Goal: Information Seeking & Learning: Understand process/instructions

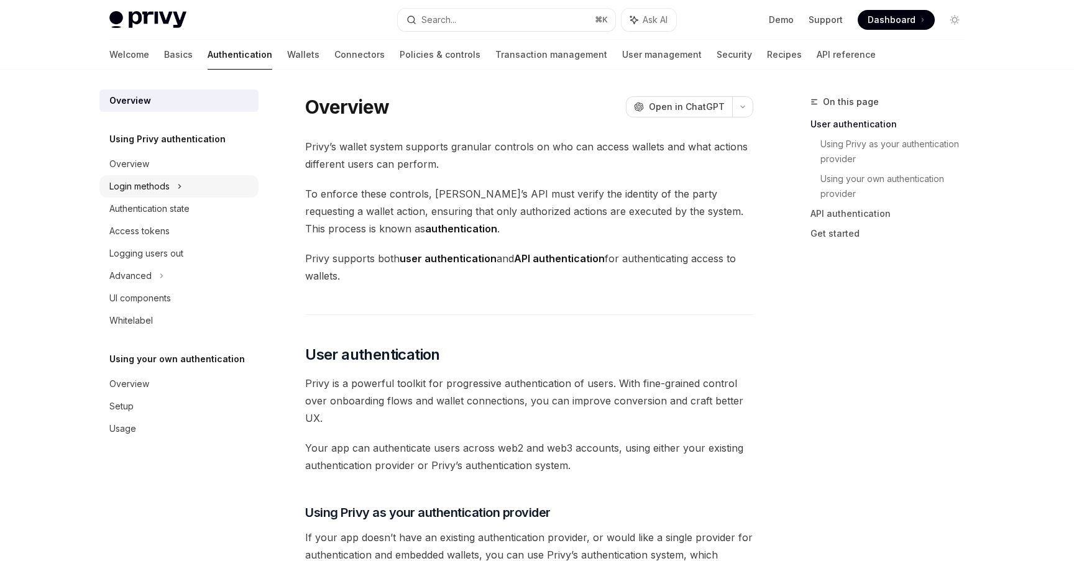
click at [219, 185] on div "Login methods" at bounding box center [178, 186] width 159 height 22
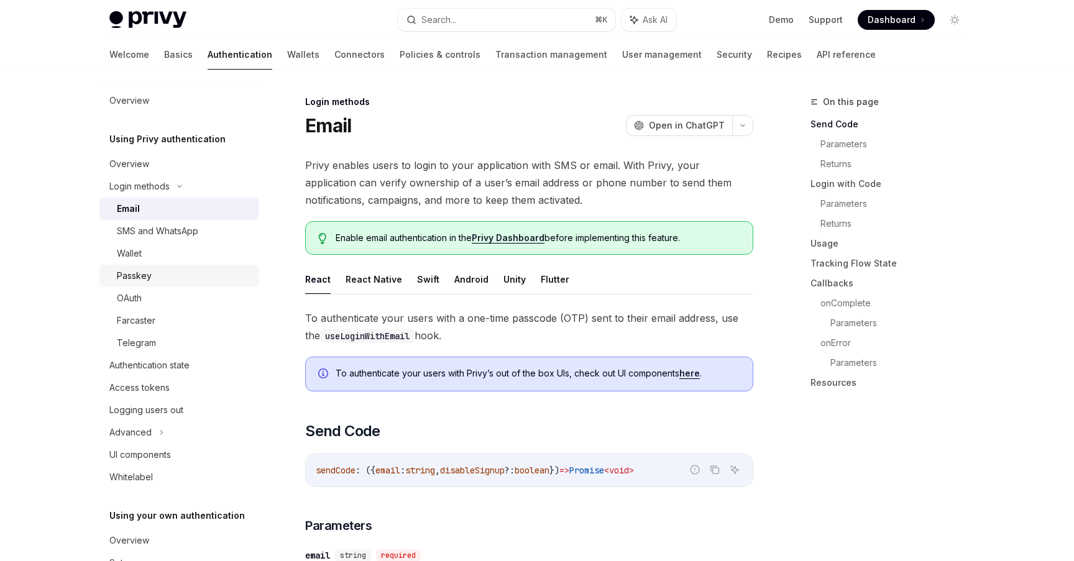
click at [219, 272] on div "Passkey" at bounding box center [184, 275] width 134 height 15
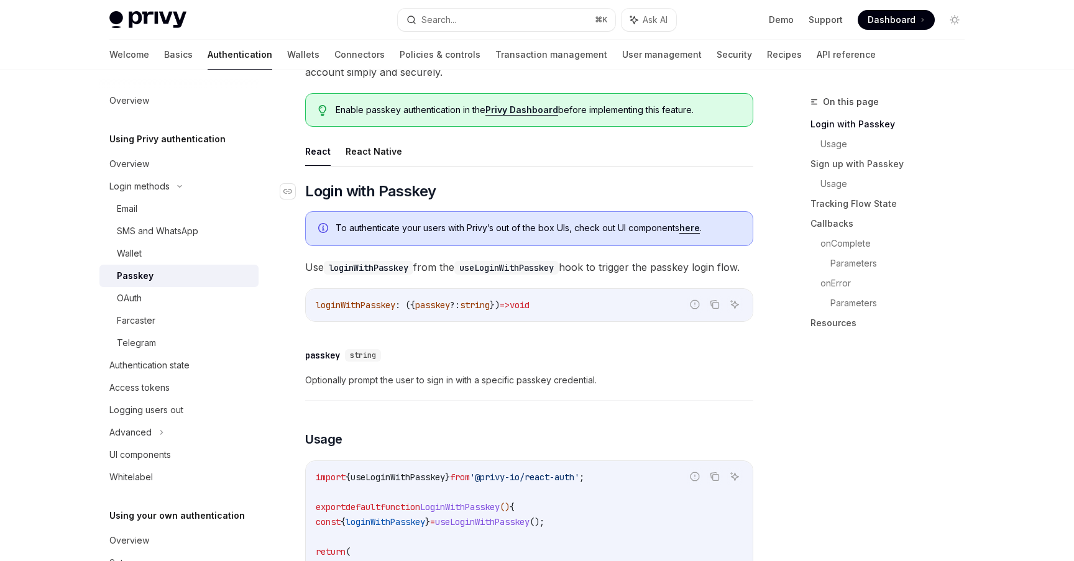
scroll to position [111, 0]
click at [700, 229] on link "here" at bounding box center [689, 227] width 21 height 11
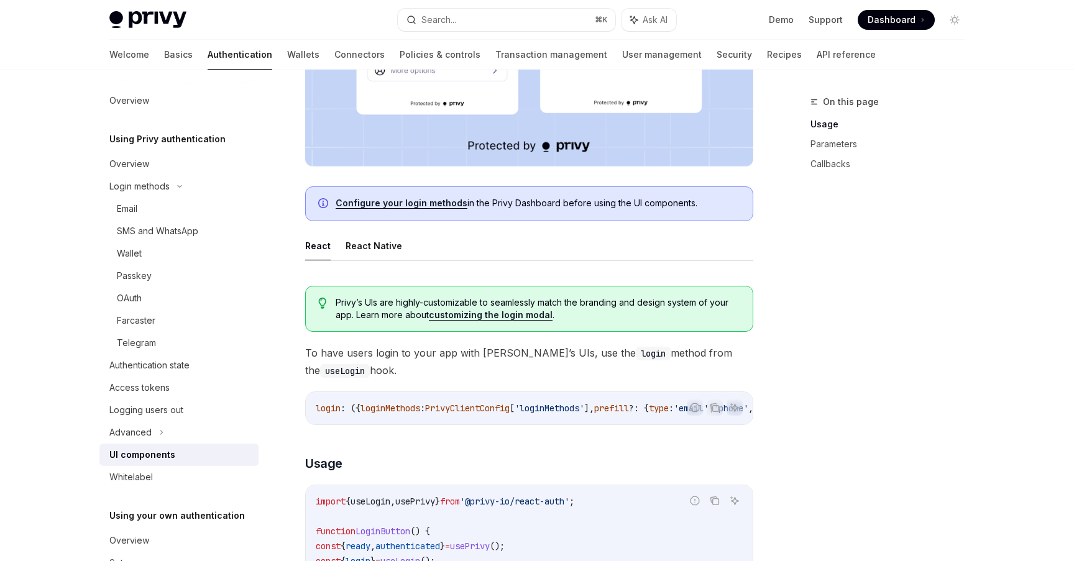
scroll to position [502, 0]
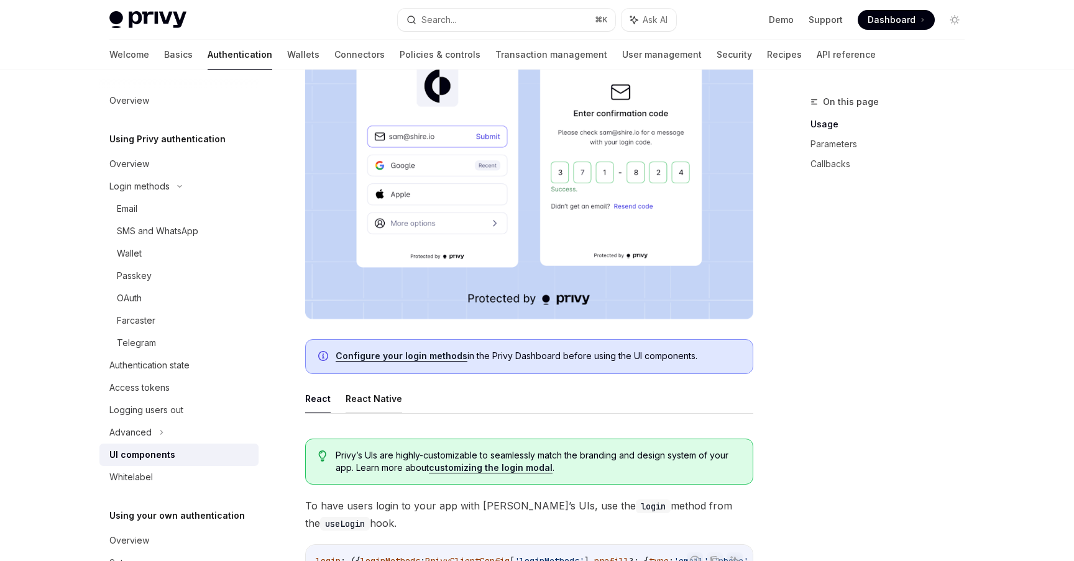
click at [385, 396] on button "React Native" at bounding box center [373, 398] width 57 height 29
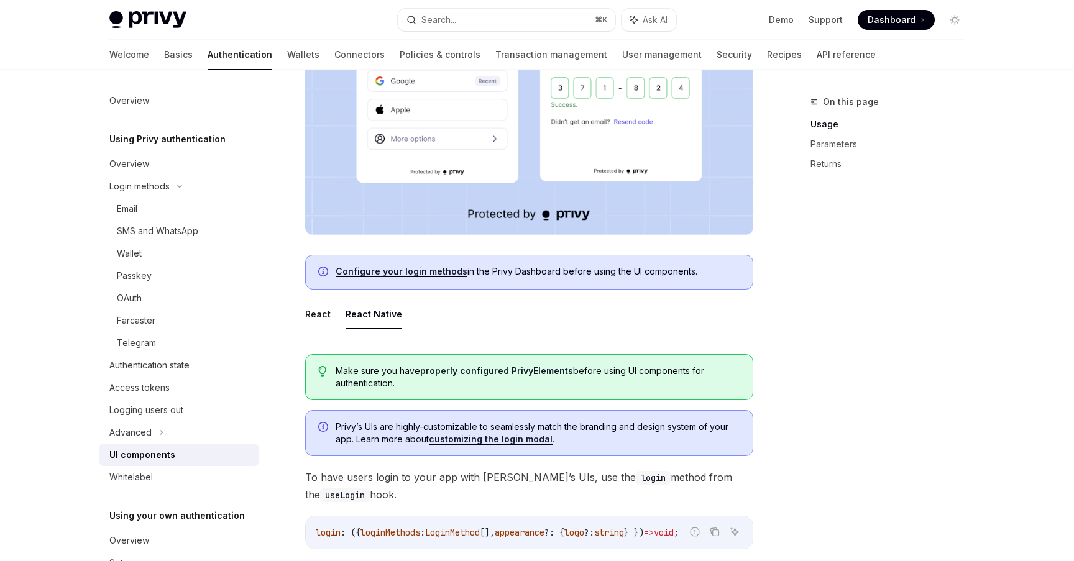
scroll to position [396, 0]
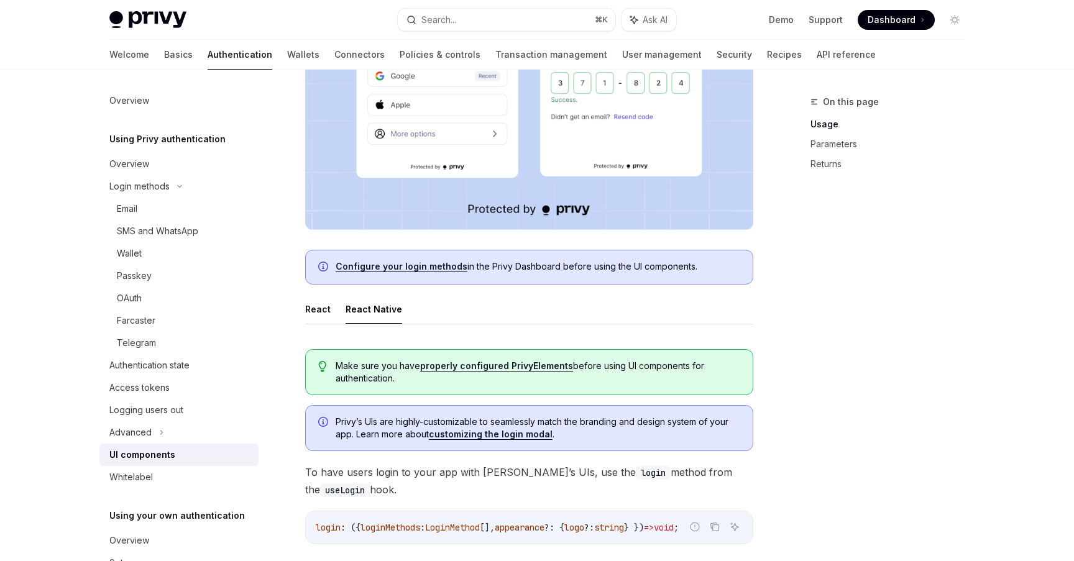
click at [449, 367] on link "properly configured PrivyElements" at bounding box center [496, 365] width 153 height 11
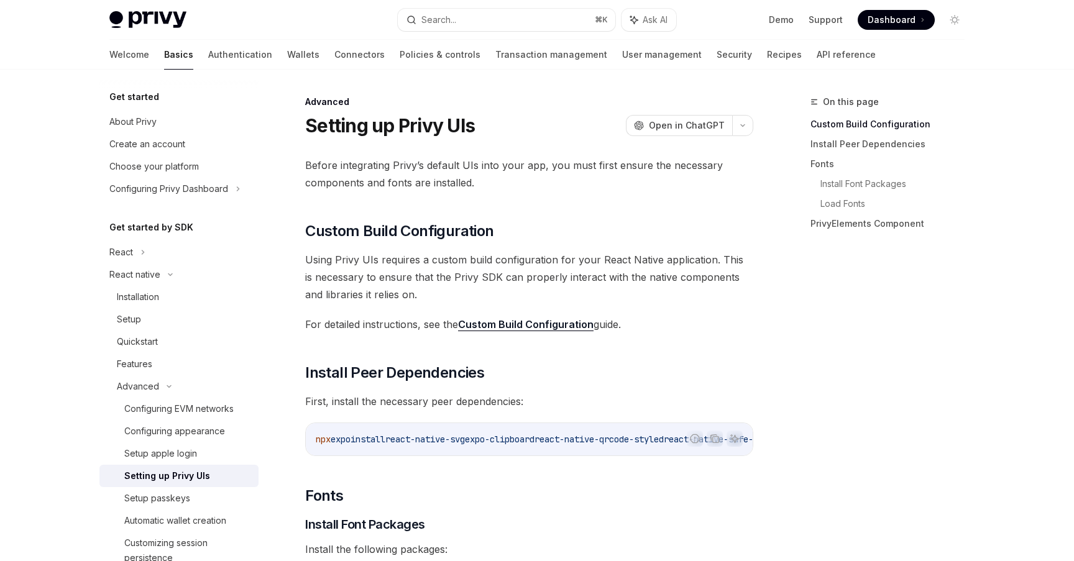
click at [449, 367] on span "Install Peer Dependencies" at bounding box center [394, 373] width 179 height 20
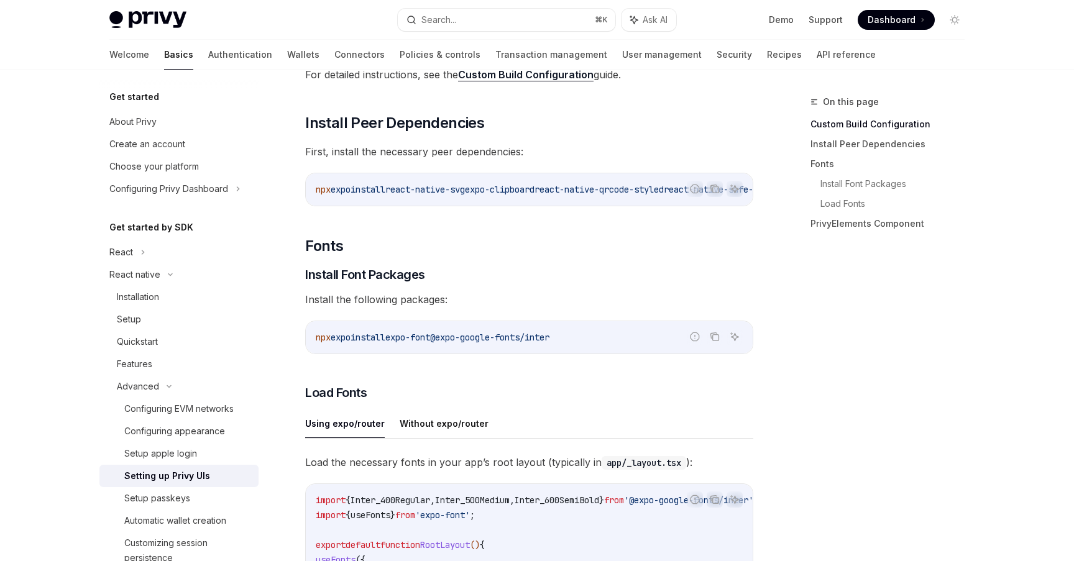
scroll to position [268, 0]
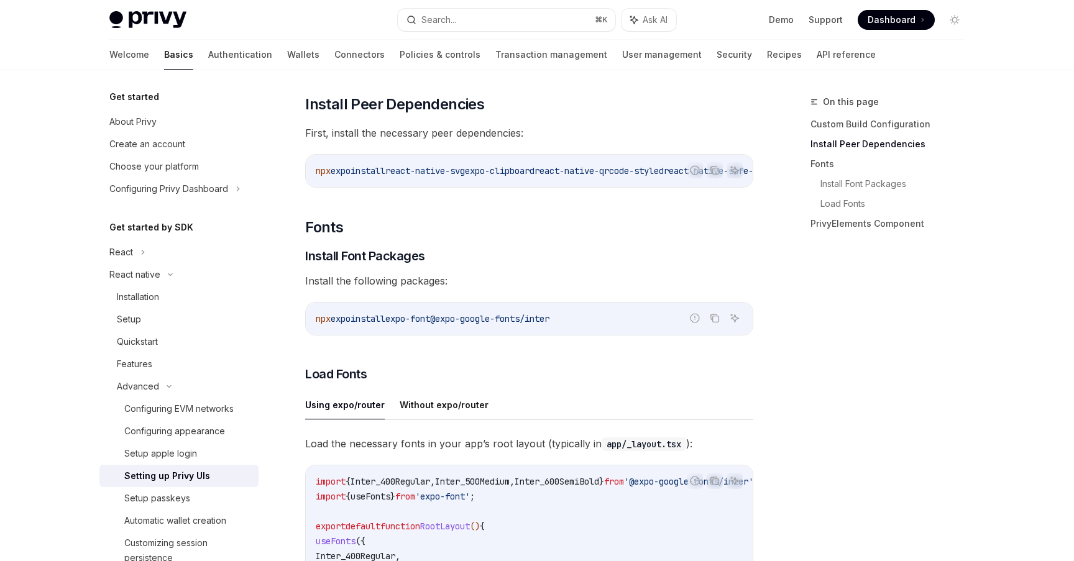
click at [449, 367] on div "Before integrating Privy’s default UIs into your app, you must first ensure the…" at bounding box center [529, 446] width 448 height 1116
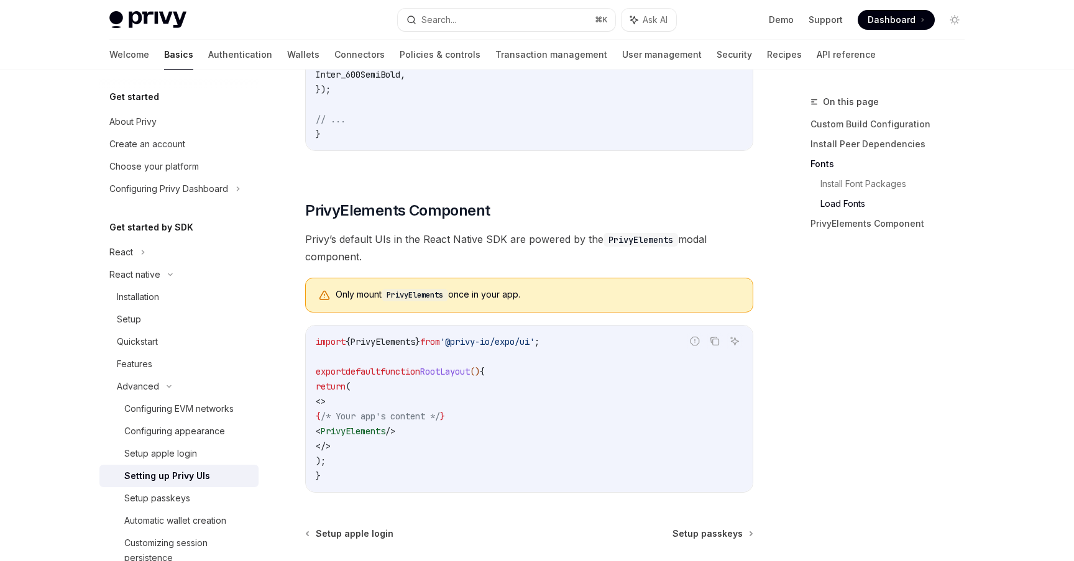
scroll to position [854, 0]
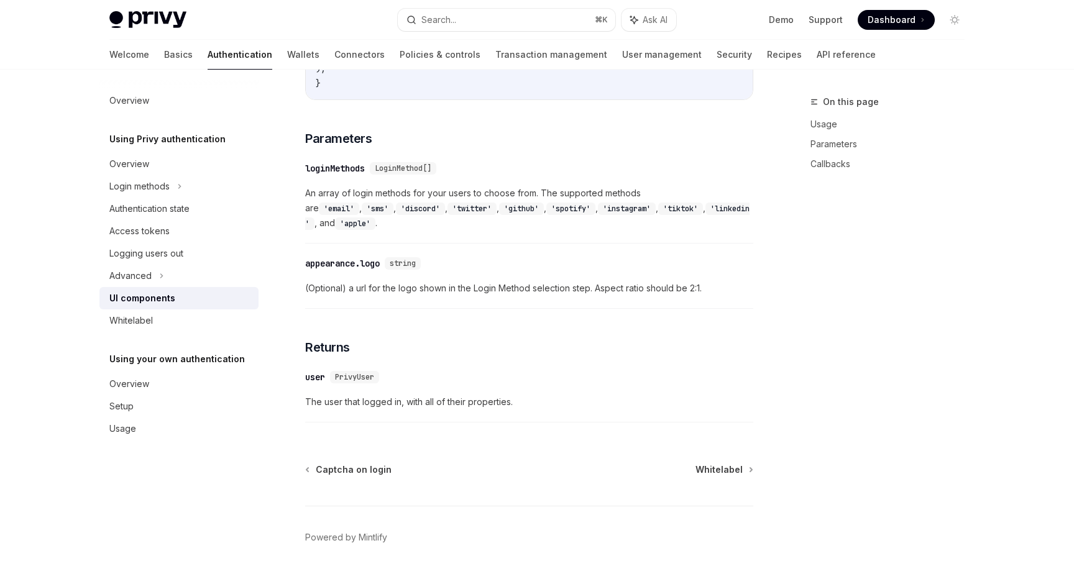
scroll to position [1229, 0]
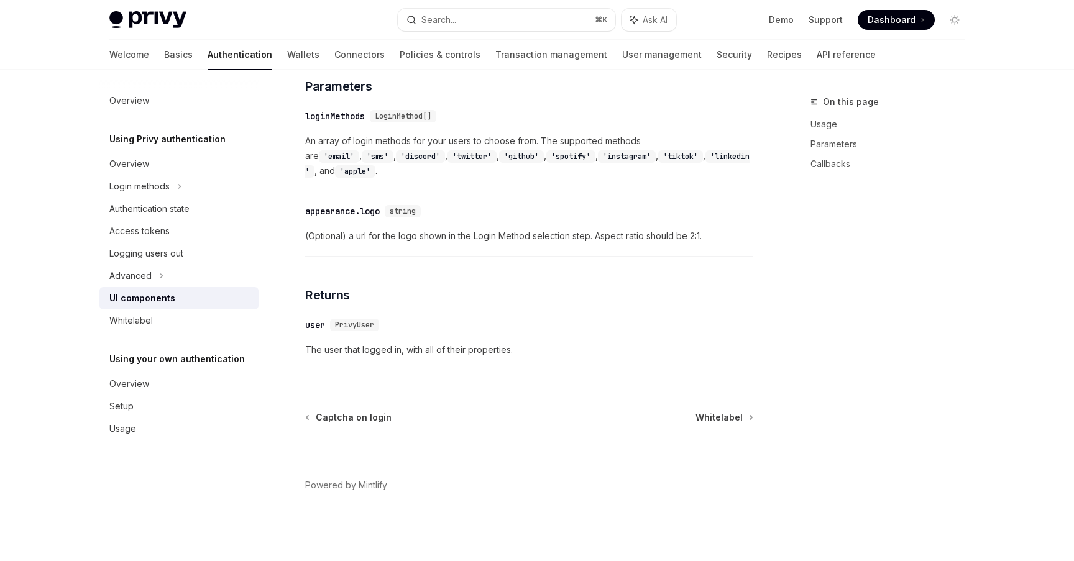
click at [208, 53] on link "Authentication" at bounding box center [240, 55] width 65 height 30
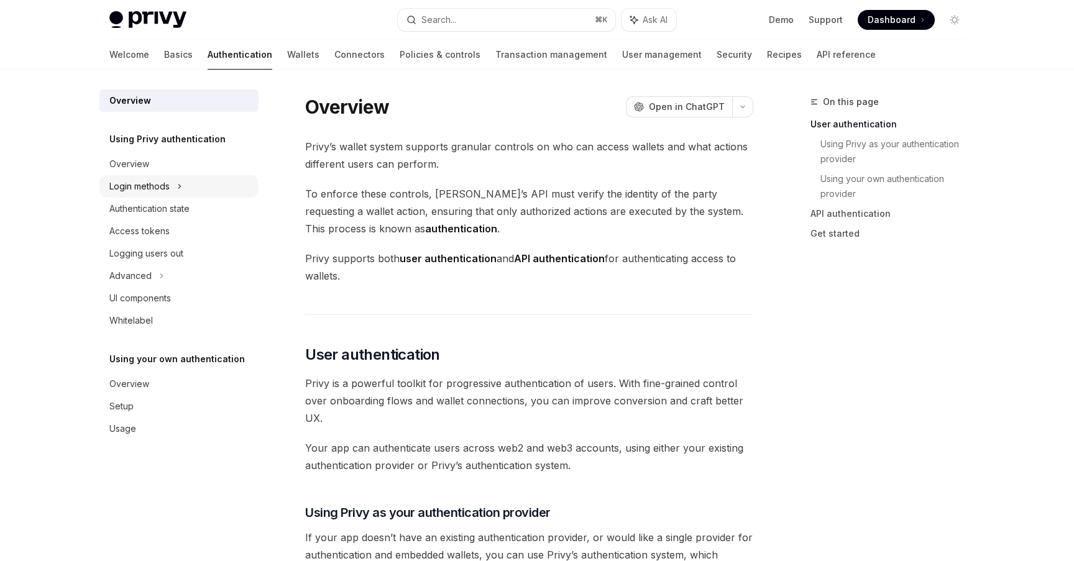
click at [183, 193] on div "Login methods" at bounding box center [178, 186] width 159 height 22
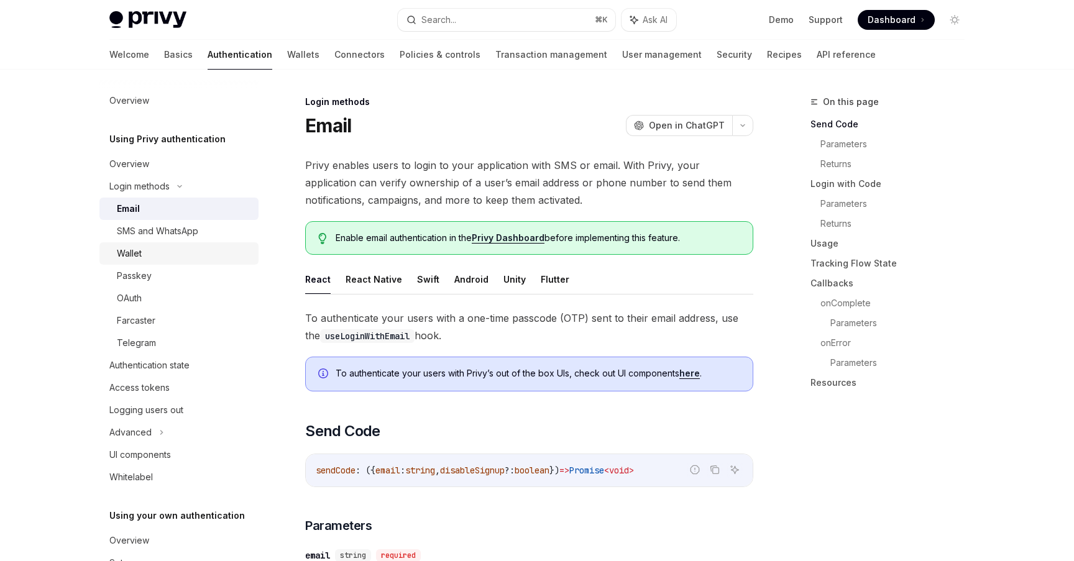
click at [189, 251] on div "Wallet" at bounding box center [184, 253] width 134 height 15
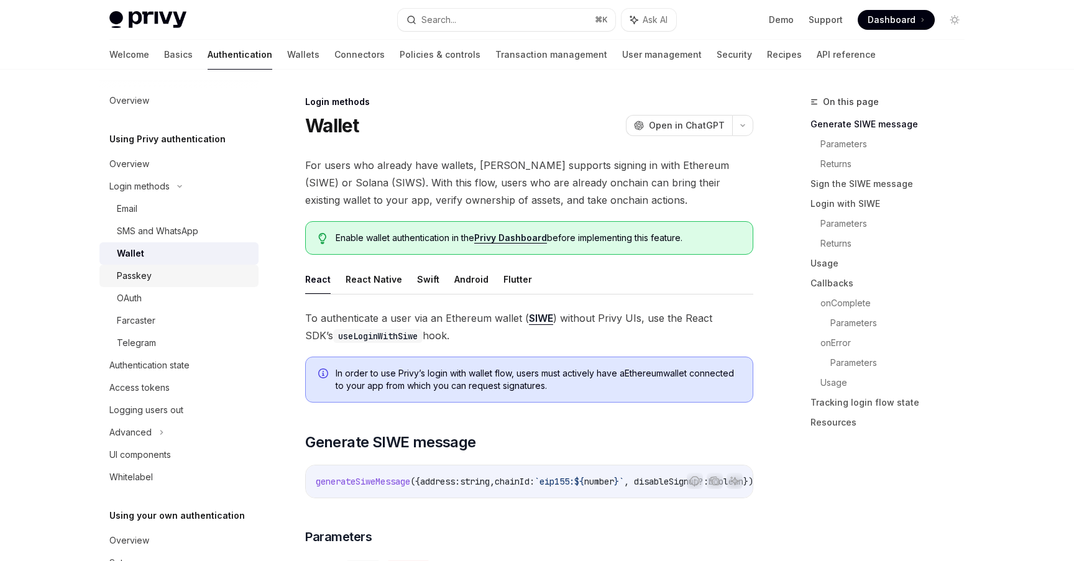
click at [189, 274] on div "Passkey" at bounding box center [184, 275] width 134 height 15
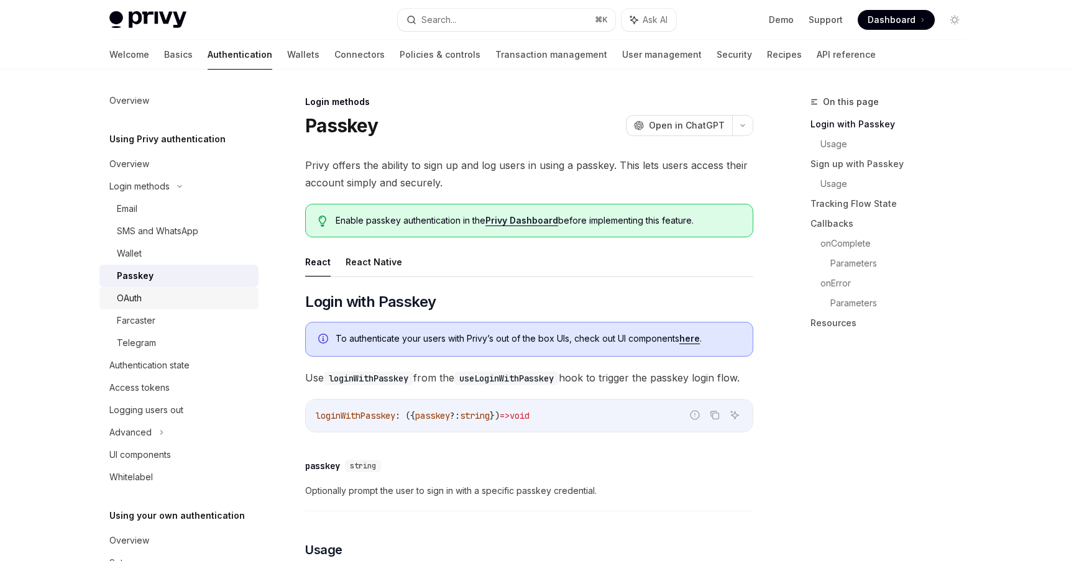
click at [187, 303] on div "OAuth" at bounding box center [184, 298] width 134 height 15
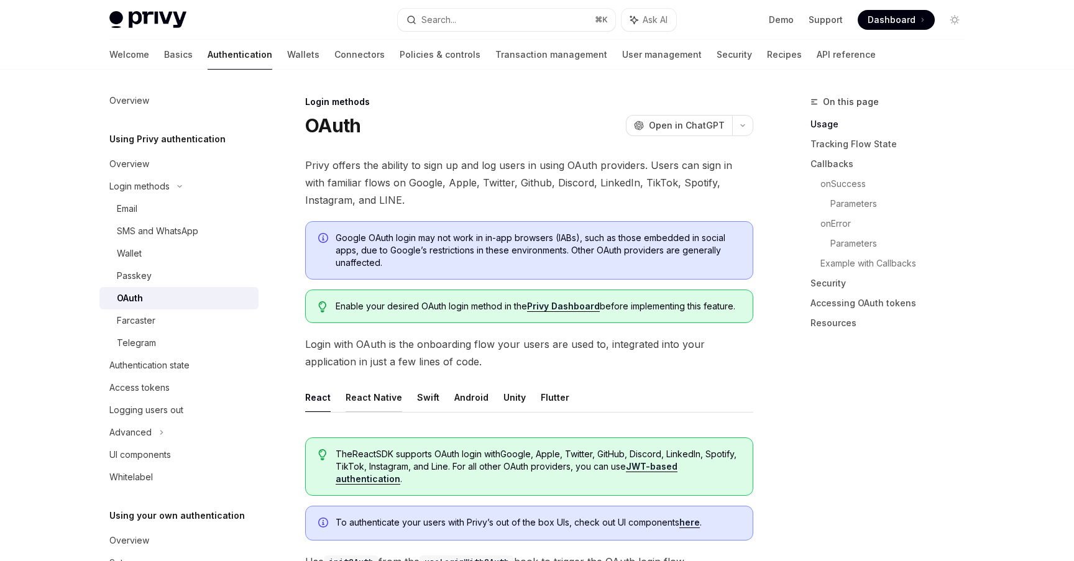
click at [382, 395] on button "React Native" at bounding box center [373, 397] width 57 height 29
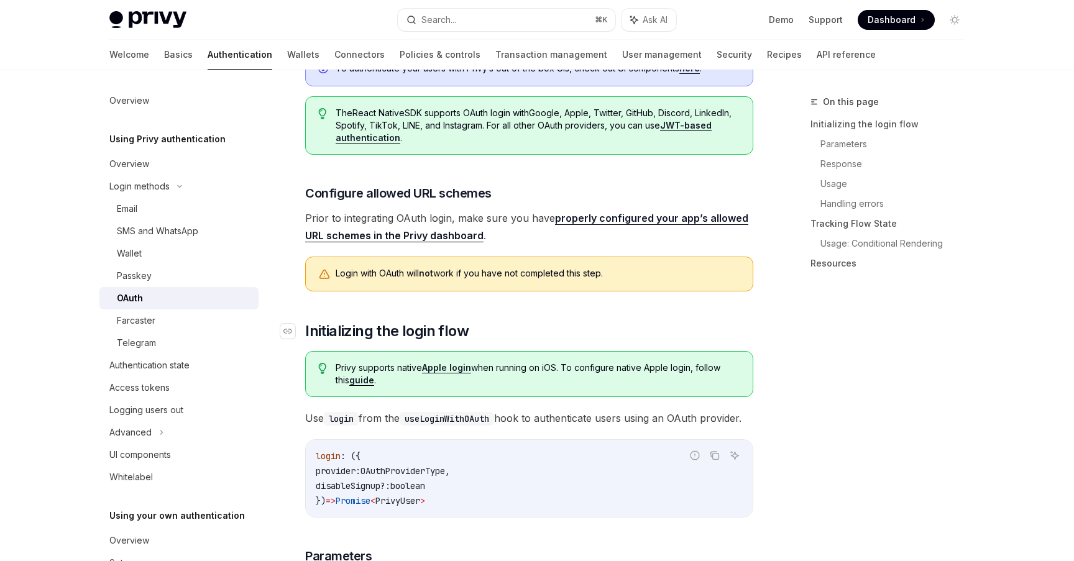
scroll to position [378, 0]
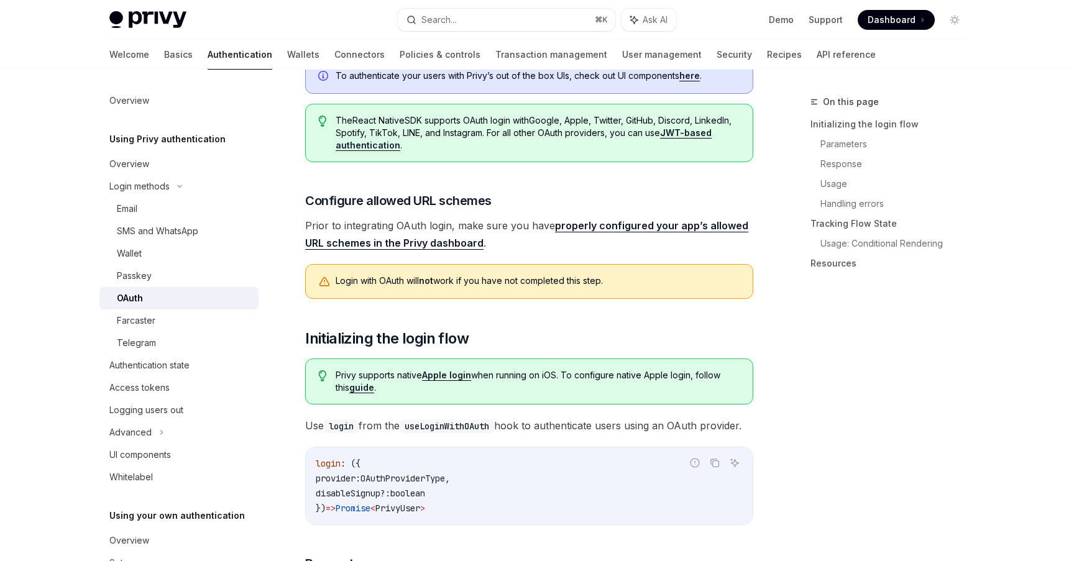
click at [586, 224] on link "properly configured your app’s allowed URL schemes in the Privy dashboard" at bounding box center [526, 234] width 443 height 30
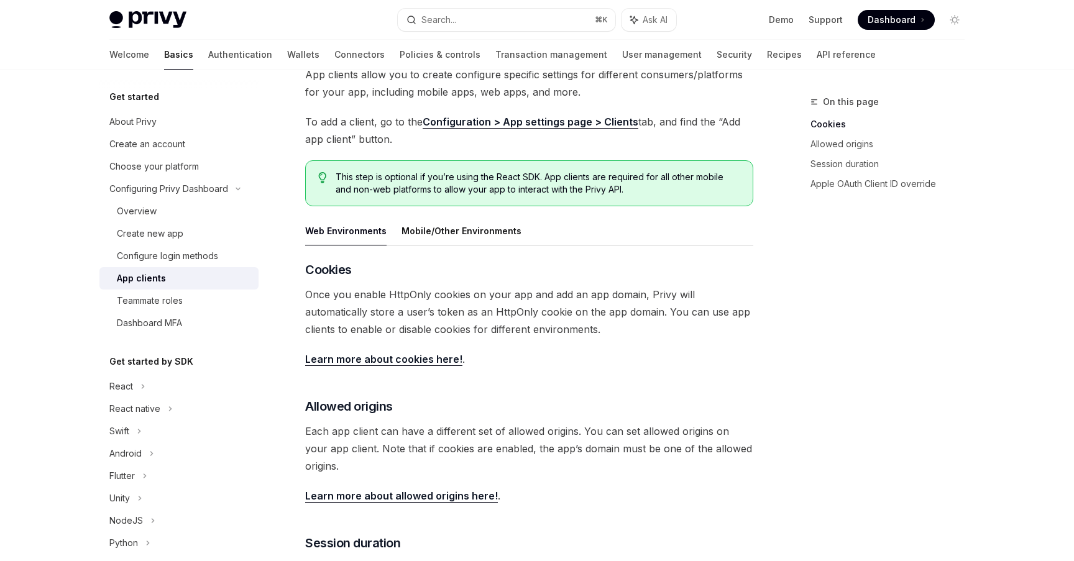
scroll to position [94, 0]
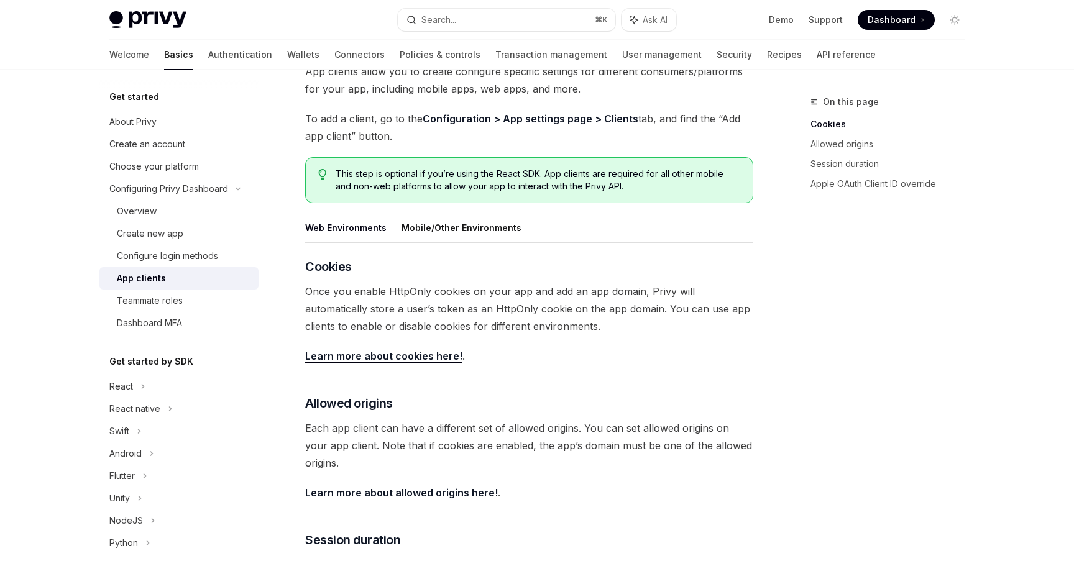
click at [485, 228] on button "Mobile/Other Environments" at bounding box center [461, 227] width 120 height 29
type textarea "*"
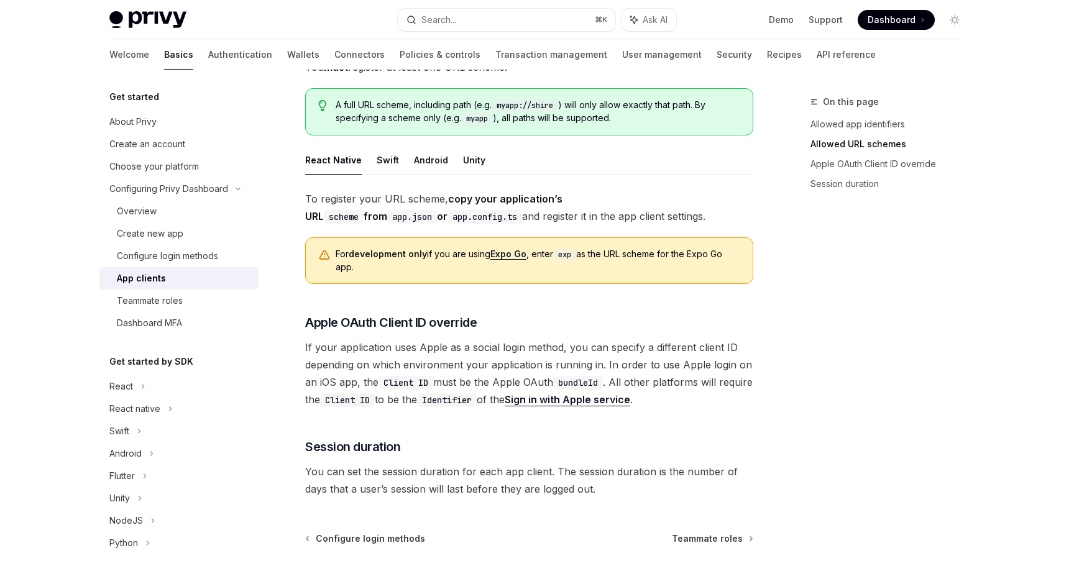
scroll to position [829, 0]
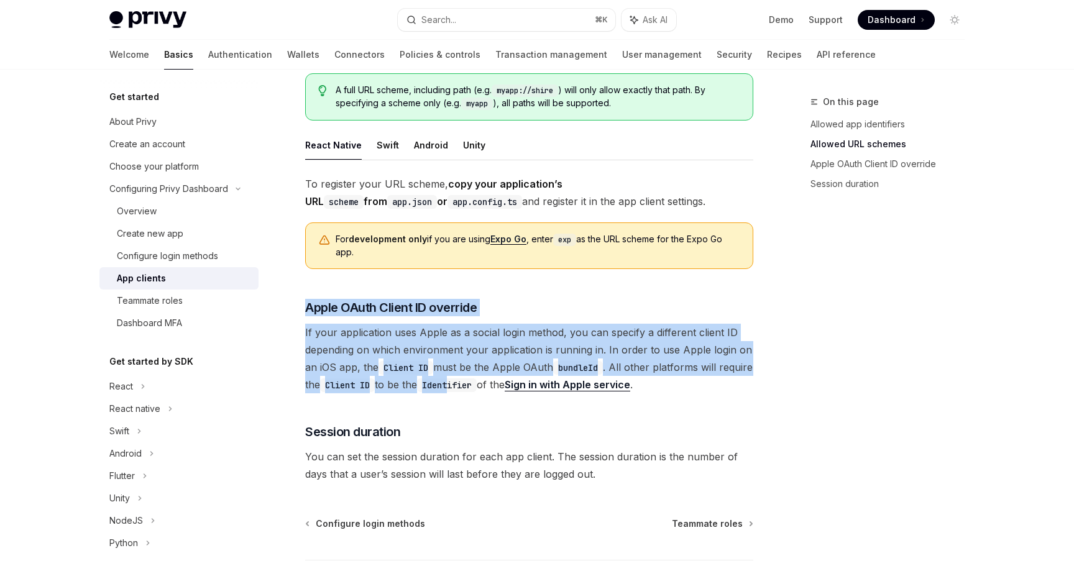
drag, startPoint x: 534, startPoint y: 252, endPoint x: 492, endPoint y: 362, distance: 117.6
click at [492, 362] on div "To register your URL scheme, copy your application’s URL scheme from app.json o…" at bounding box center [529, 284] width 448 height 218
click at [477, 378] on code "Identifier" at bounding box center [447, 385] width 60 height 14
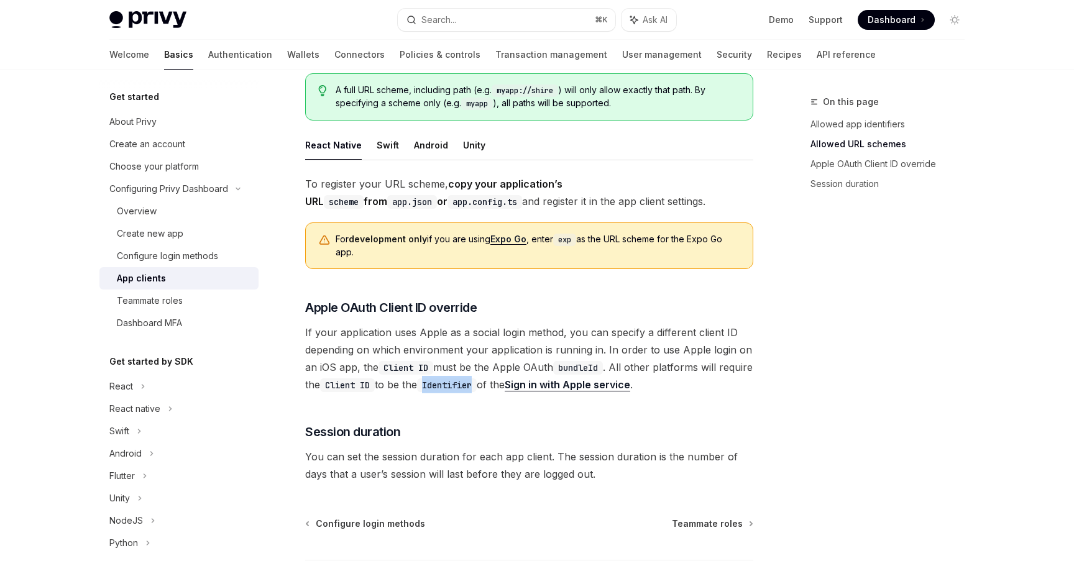
click at [477, 378] on code "Identifier" at bounding box center [447, 385] width 60 height 14
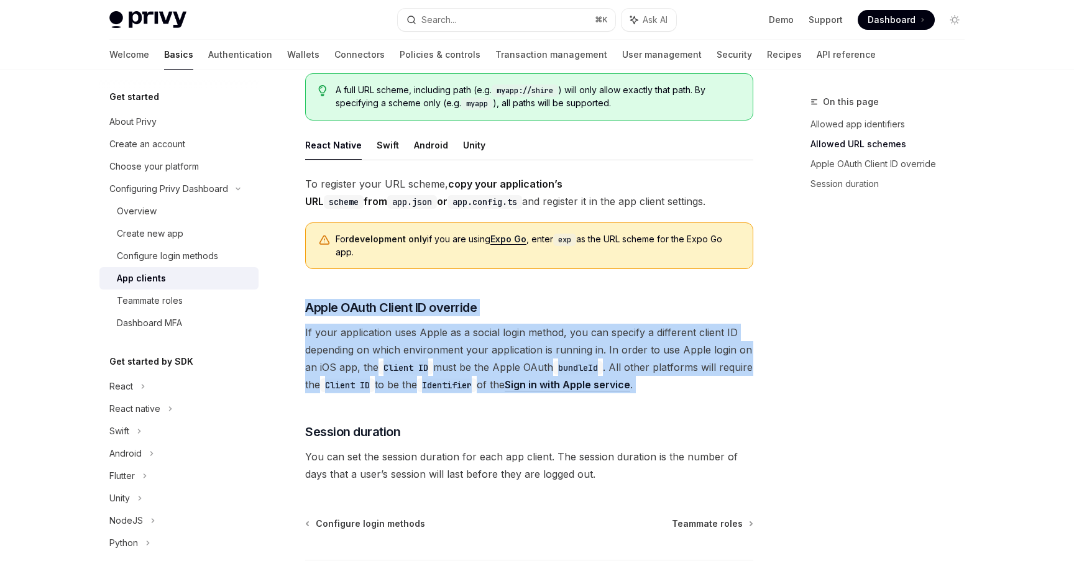
drag, startPoint x: 492, startPoint y: 362, endPoint x: 506, endPoint y: 269, distance: 94.3
click at [506, 269] on div "To register your URL scheme, copy your application’s URL scheme from app.json o…" at bounding box center [529, 284] width 448 height 218
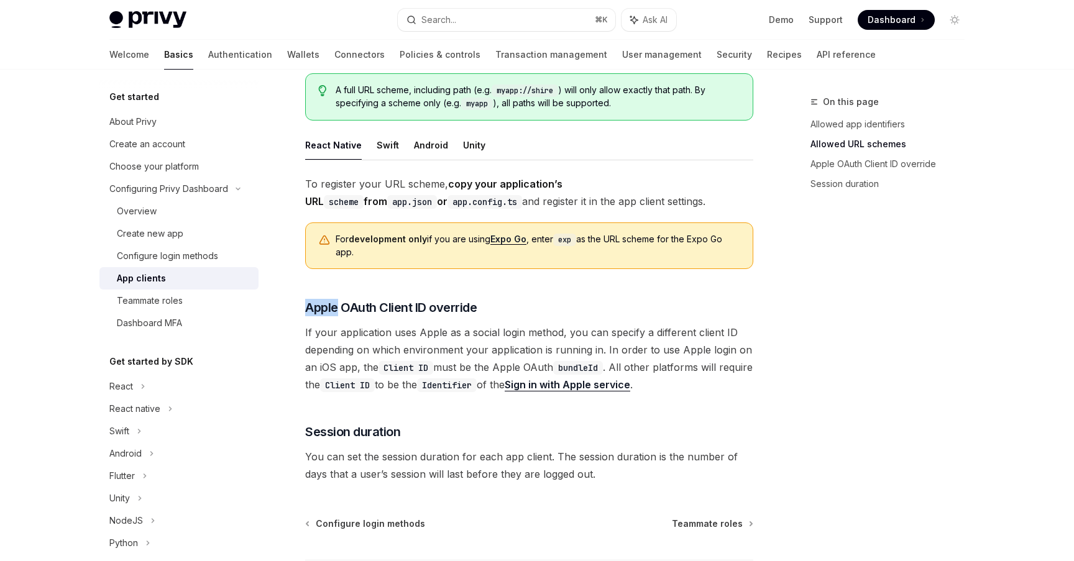
click at [506, 269] on div "To register your URL scheme, copy your application’s URL scheme from app.json o…" at bounding box center [529, 284] width 448 height 218
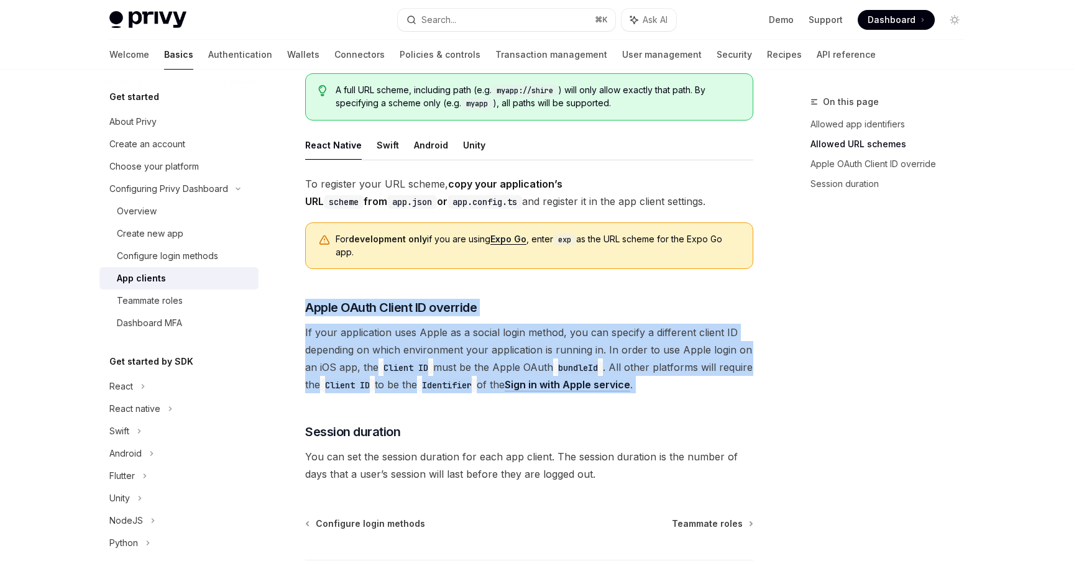
drag, startPoint x: 506, startPoint y: 269, endPoint x: 495, endPoint y: 369, distance: 100.7
click at [495, 369] on div "To register your URL scheme, copy your application’s URL scheme from app.json o…" at bounding box center [529, 284] width 448 height 218
click at [477, 378] on code "Identifier" at bounding box center [447, 385] width 60 height 14
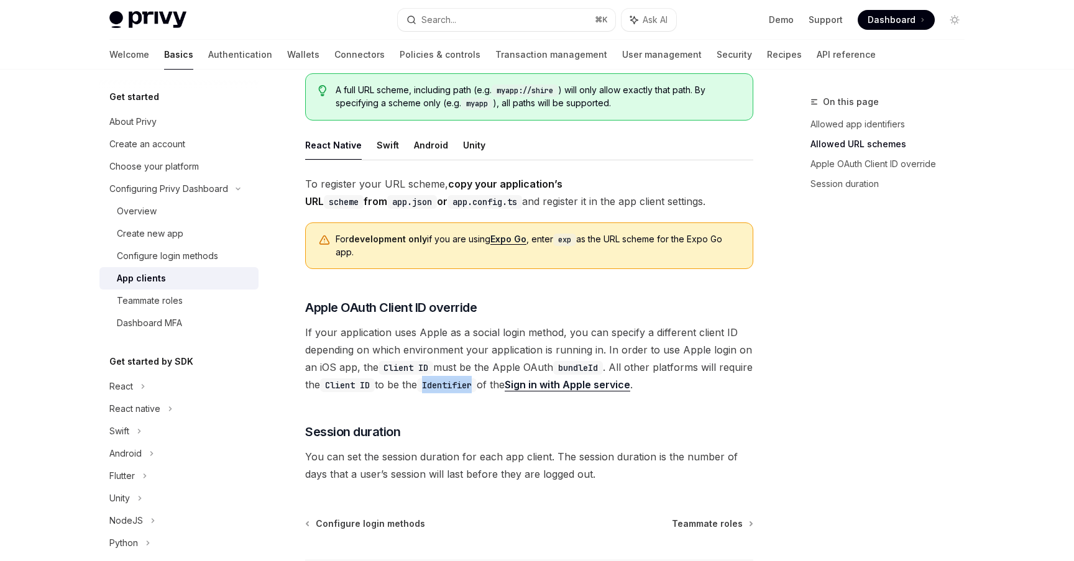
click at [477, 378] on code "Identifier" at bounding box center [447, 385] width 60 height 14
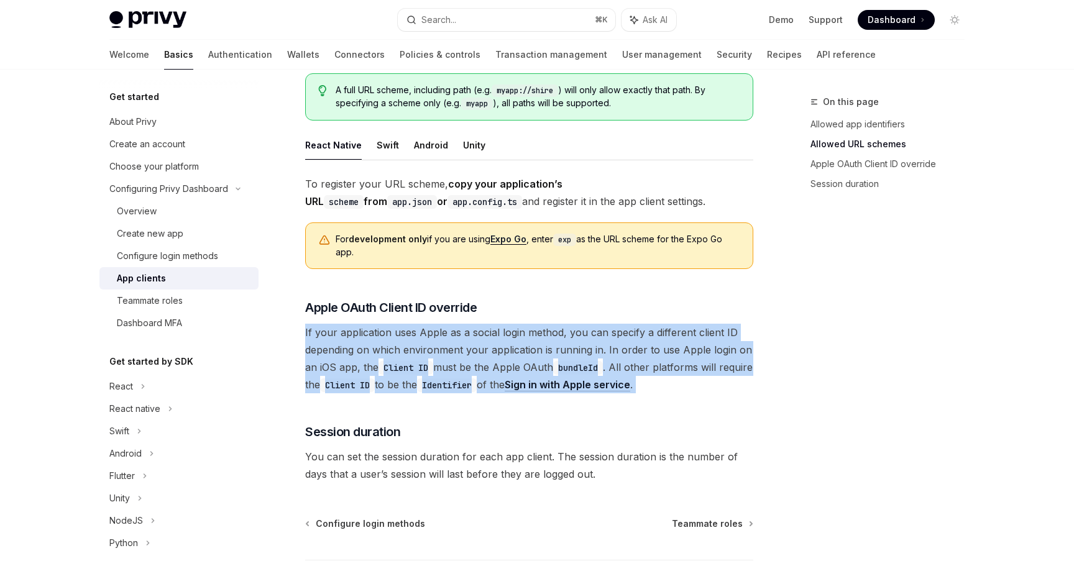
drag, startPoint x: 495, startPoint y: 369, endPoint x: 498, endPoint y: 314, distance: 55.4
click at [498, 324] on span "If your application uses Apple as a social login method, you can specify a diff…" at bounding box center [529, 359] width 448 height 70
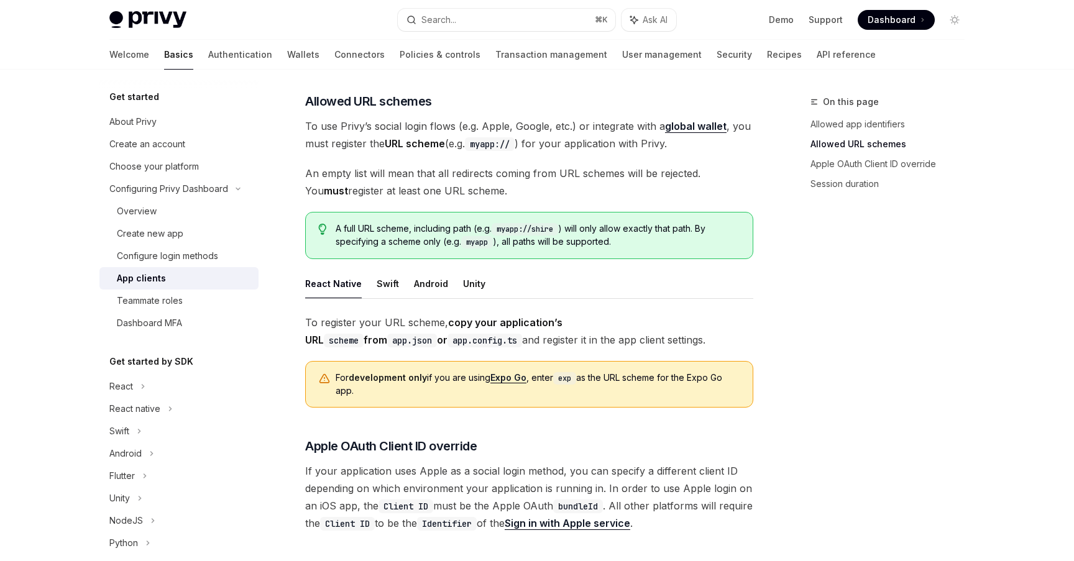
scroll to position [656, 0]
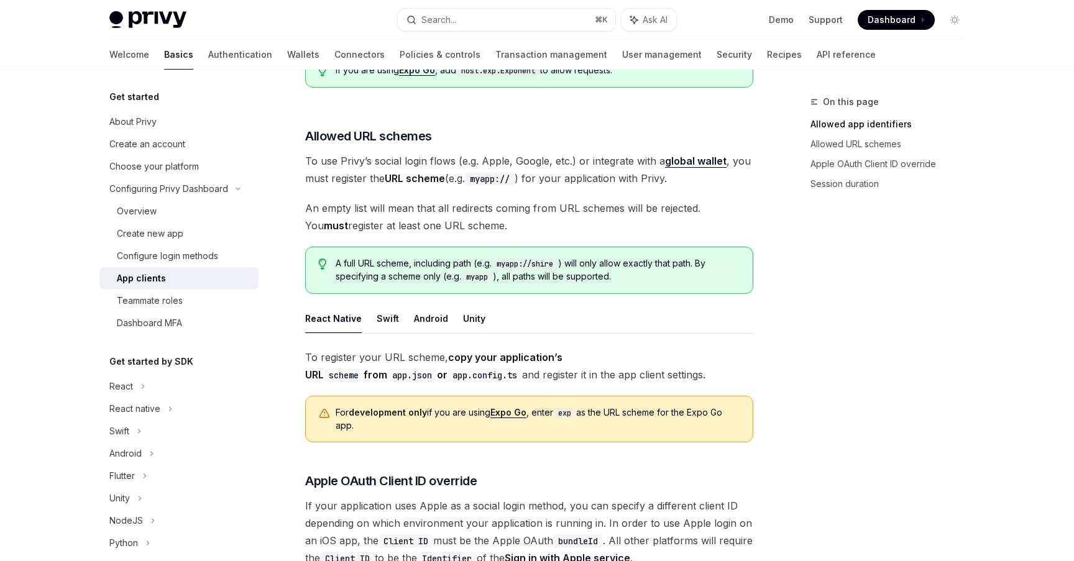
click at [498, 313] on ul "React Native Swift Android Unity" at bounding box center [529, 319] width 448 height 30
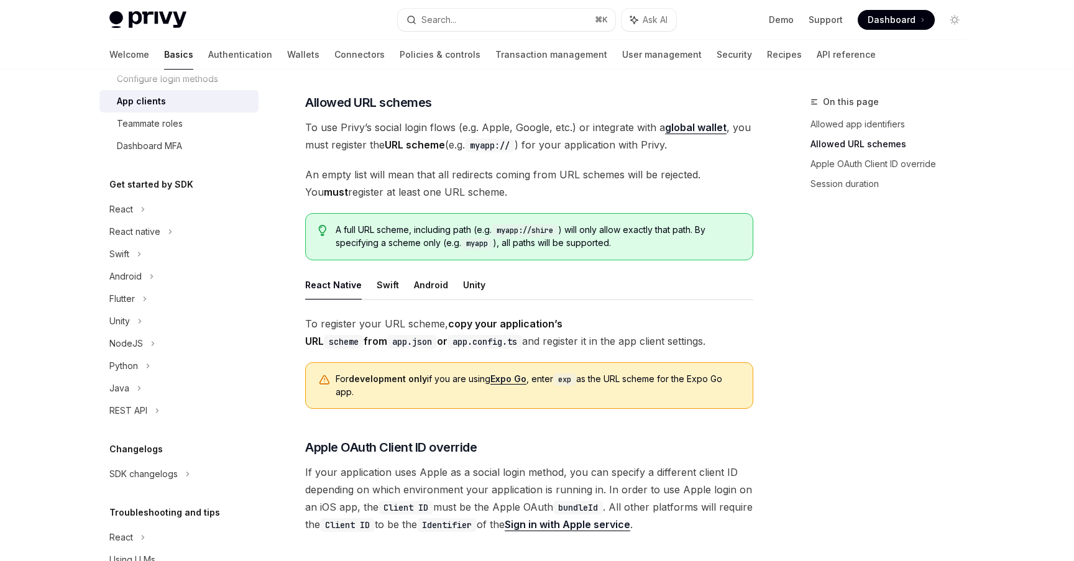
scroll to position [234, 0]
